Goal: Transaction & Acquisition: Book appointment/travel/reservation

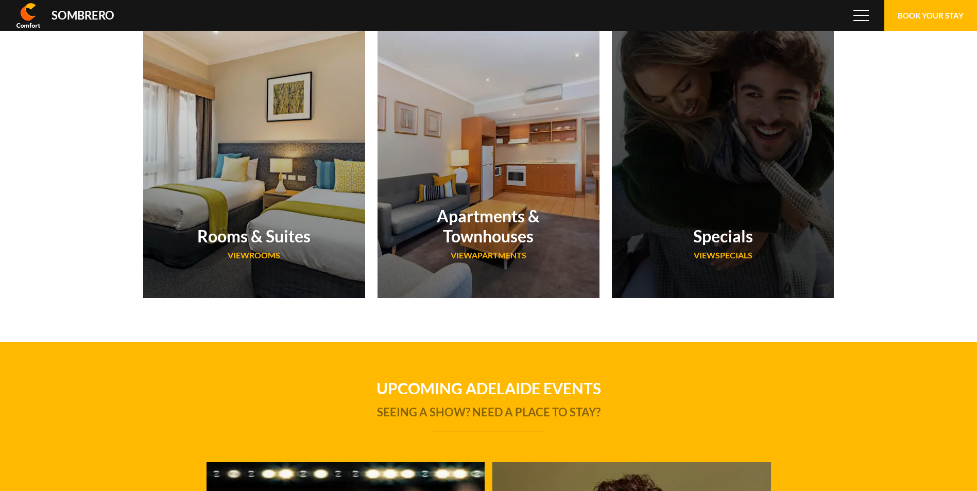
scroll to position [68796, 0]
click at [726, 246] on h2 "Specials" at bounding box center [723, 236] width 160 height 20
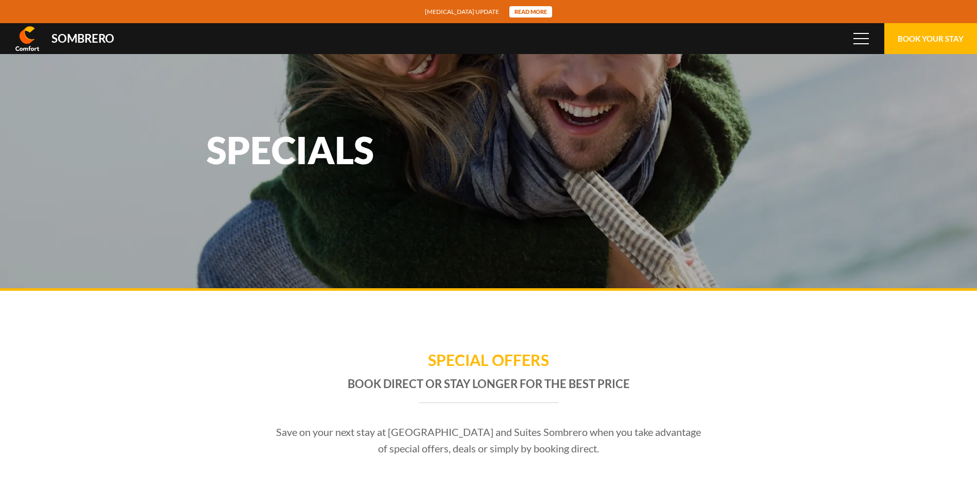
scroll to position [68796, 0]
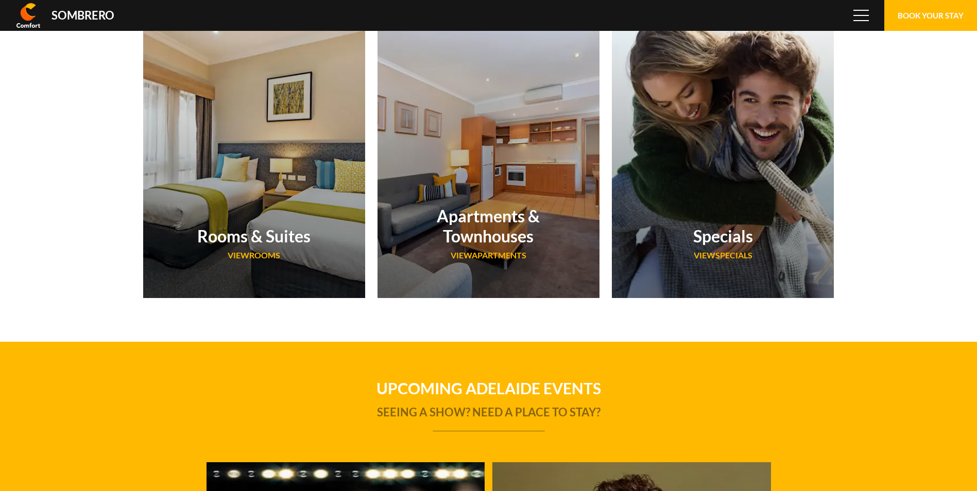
scroll to position [68796, 0]
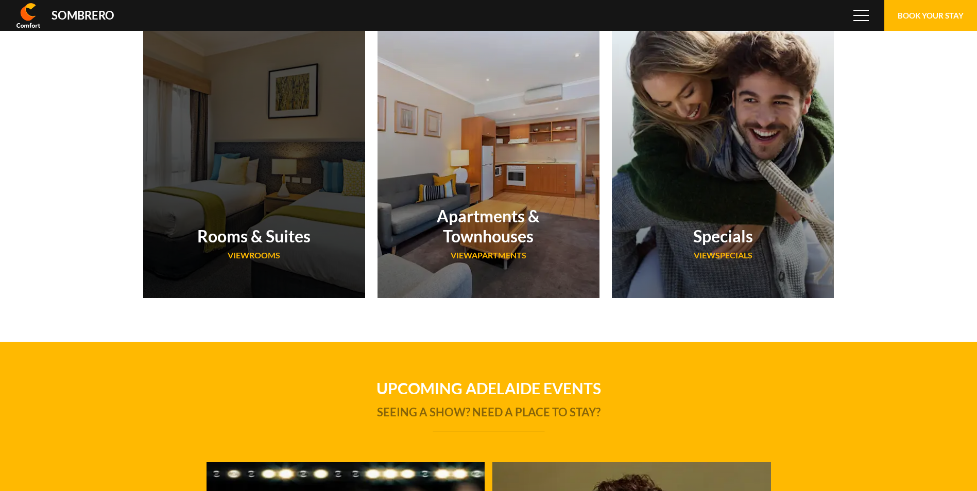
click at [275, 240] on h2 "Rooms & Suites" at bounding box center [254, 236] width 160 height 20
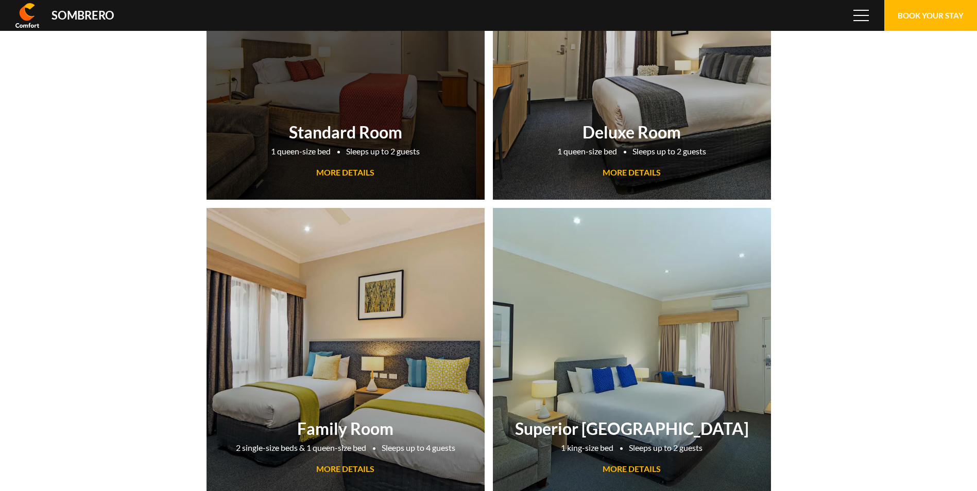
click at [353, 136] on h2 "Standard Room" at bounding box center [346, 132] width 268 height 20
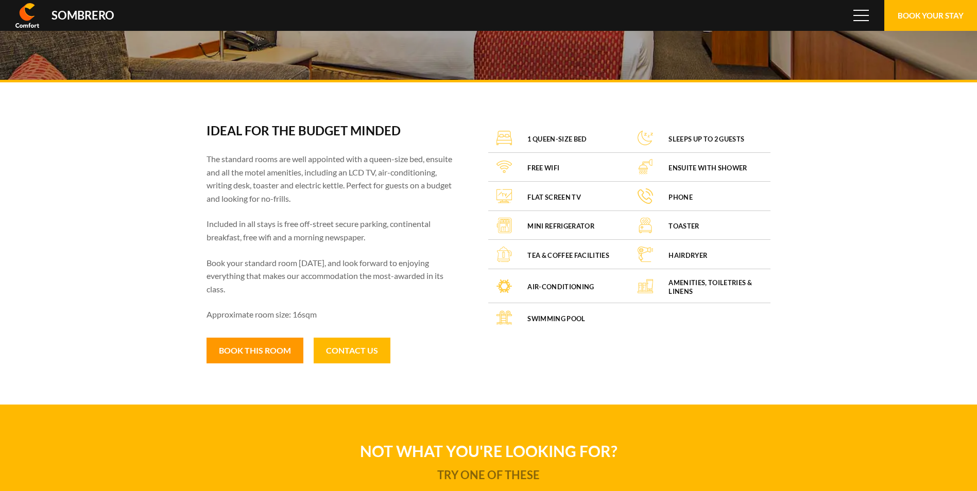
click at [253, 351] on button "Book this room" at bounding box center [254, 351] width 97 height 26
